Goal: Check status

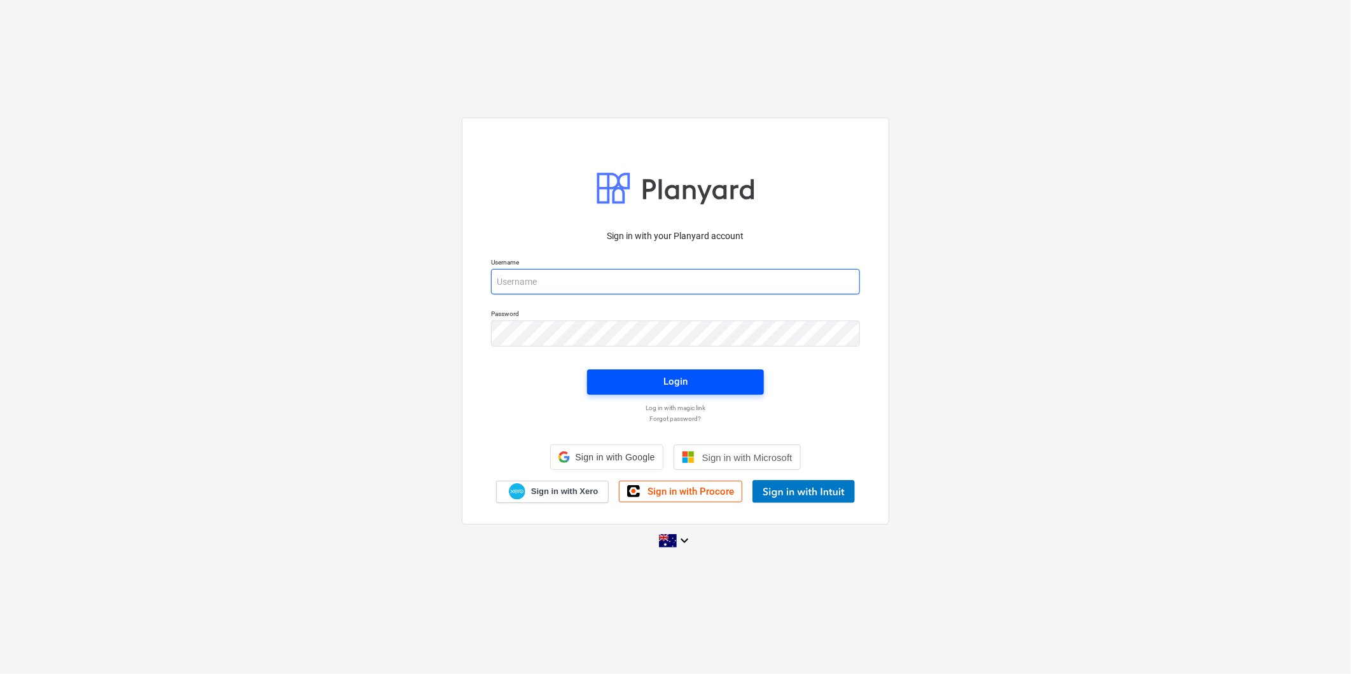
type input "[PERSON_NAME][EMAIL_ADDRESS][DOMAIN_NAME][PERSON_NAME]"
click at [645, 386] on span "Login" at bounding box center [675, 381] width 146 height 17
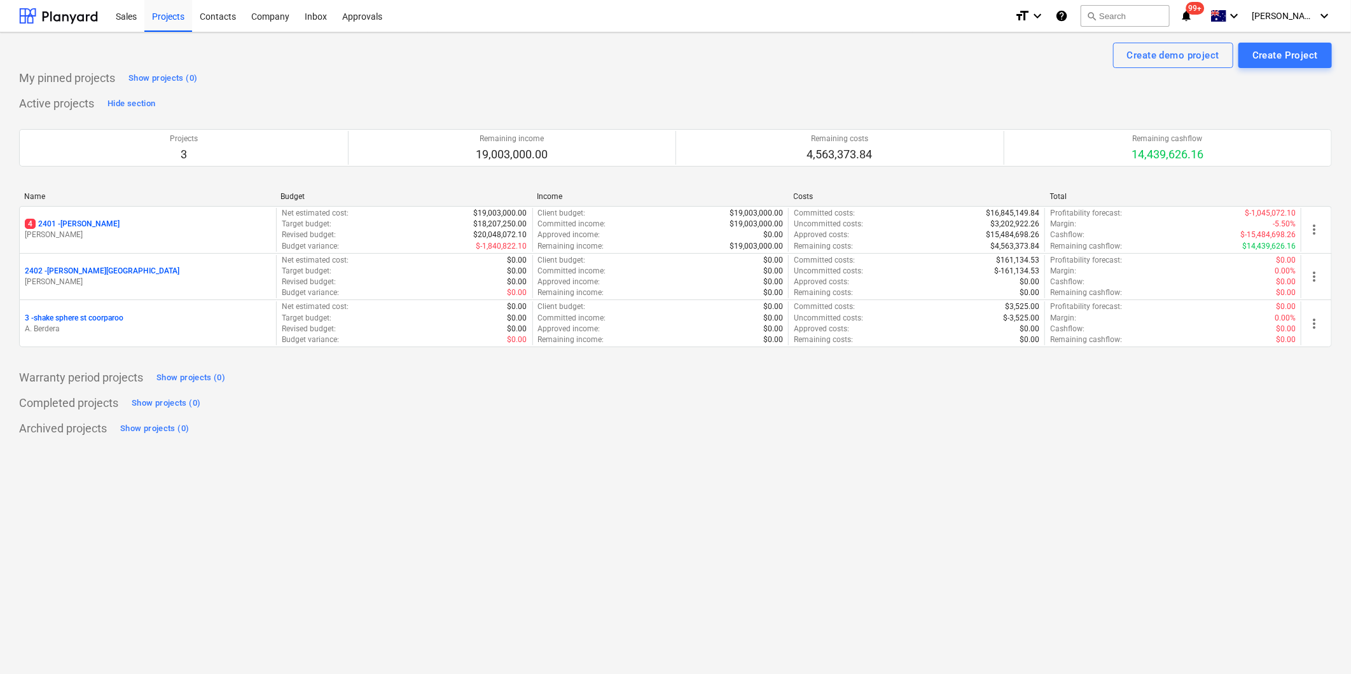
click at [102, 205] on div "Name Budget Income Costs Total" at bounding box center [675, 199] width 1313 height 14
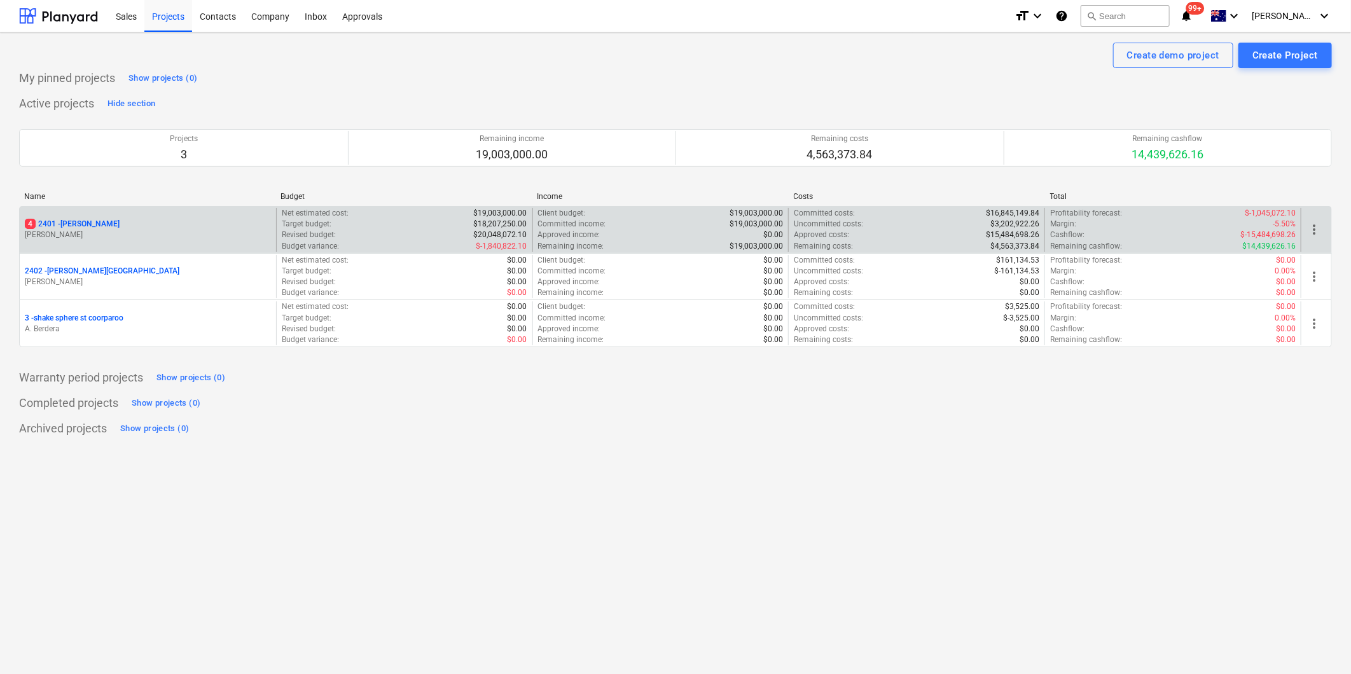
click at [102, 230] on p "[PERSON_NAME]" at bounding box center [148, 235] width 246 height 11
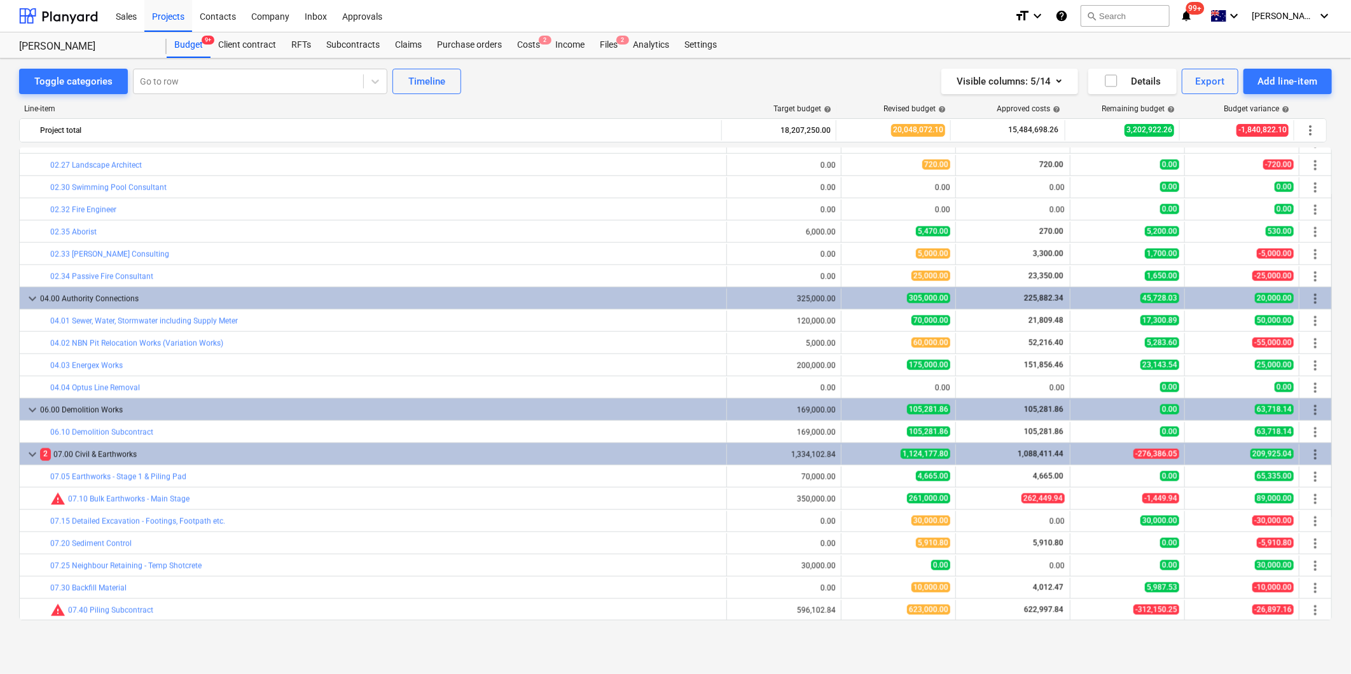
scroll to position [621, 0]
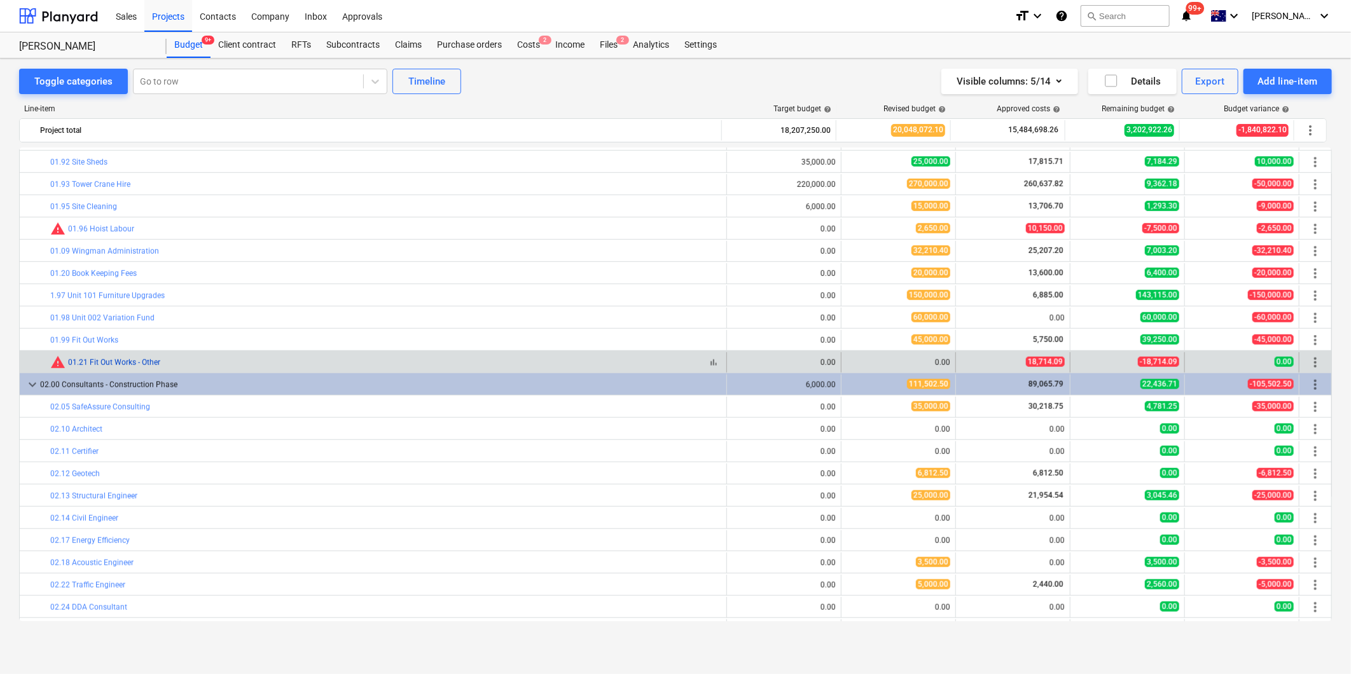
click at [111, 359] on link "01.21 Fit Out Works - Other" at bounding box center [114, 362] width 92 height 9
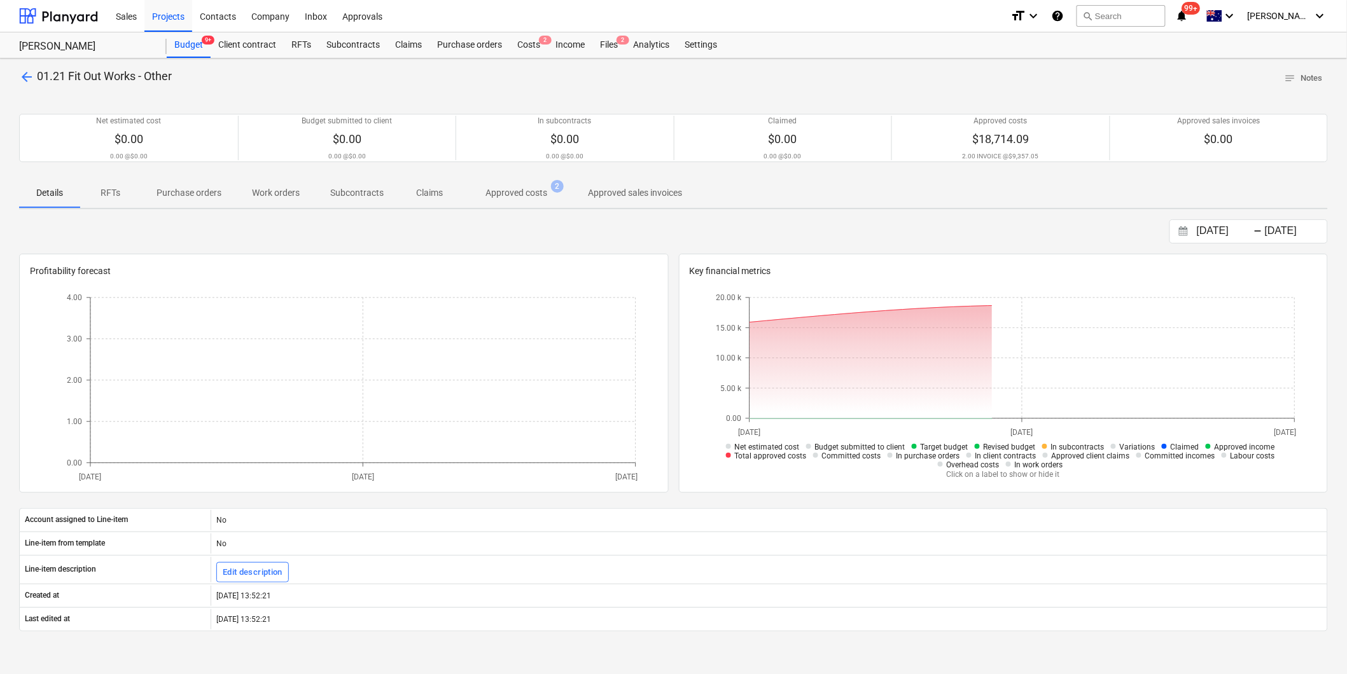
click at [514, 200] on span "Approved costs 2" at bounding box center [516, 192] width 113 height 23
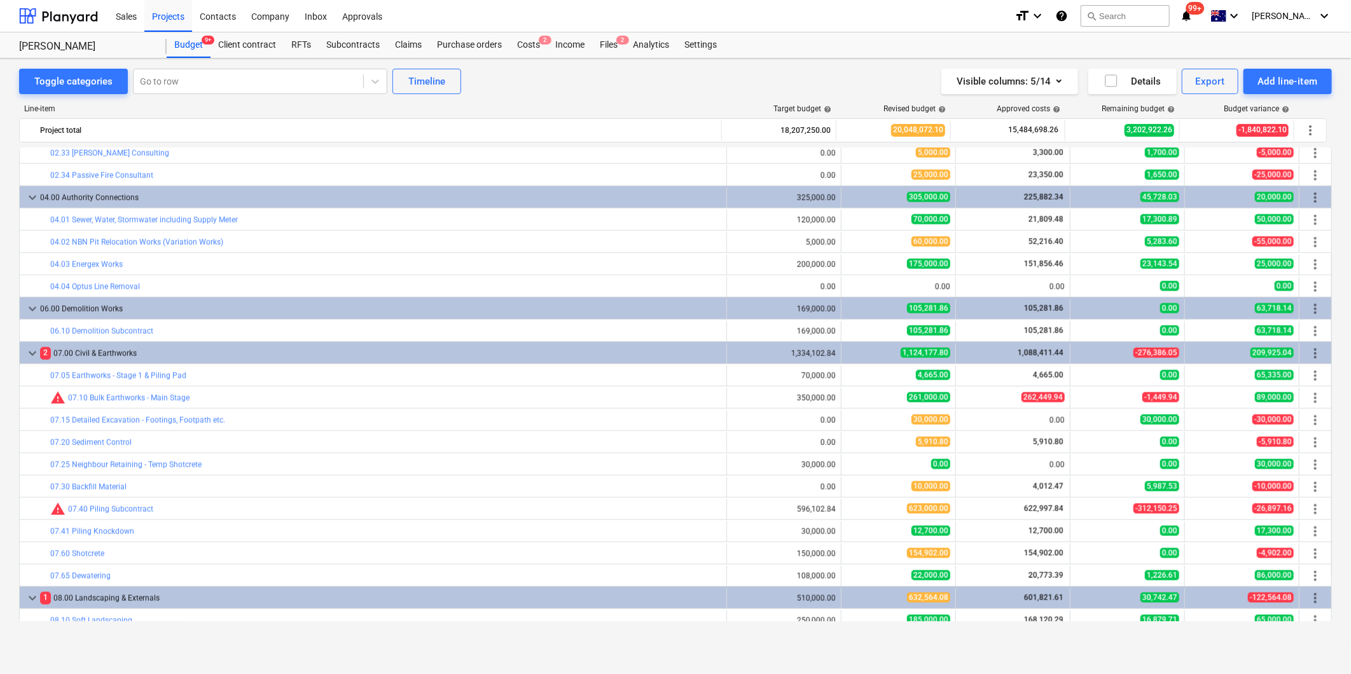
scroll to position [1540, 0]
